Goal: Navigation & Orientation: Find specific page/section

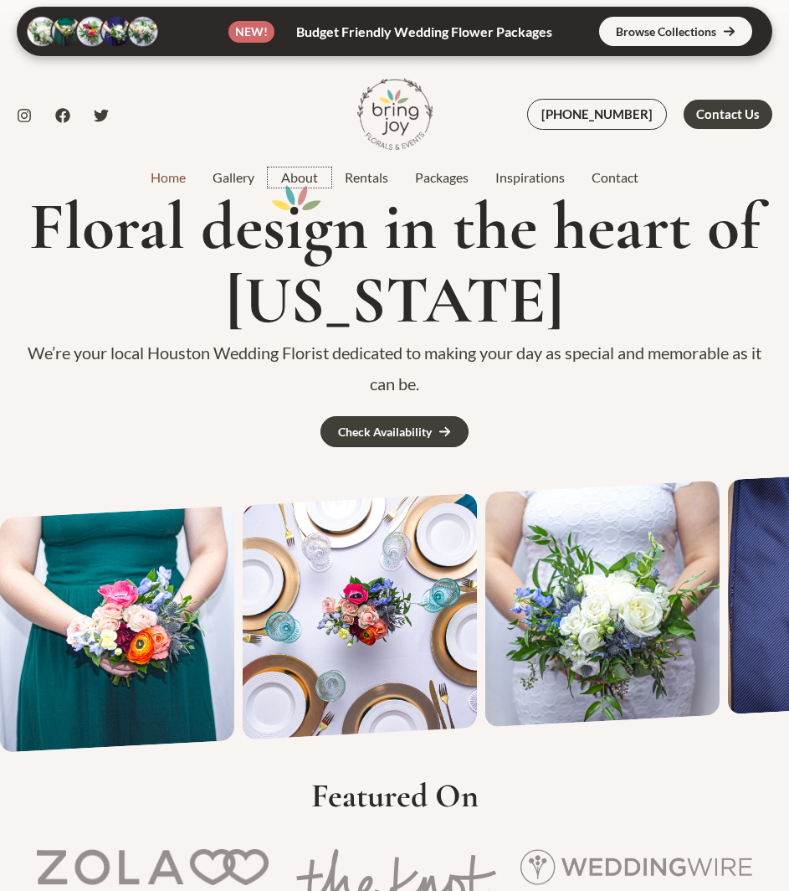
click at [305, 174] on link "About" at bounding box center [300, 177] width 64 height 20
click at [668, 42] on link at bounding box center [395, 31] width 756 height 49
